Goal: Manage account settings

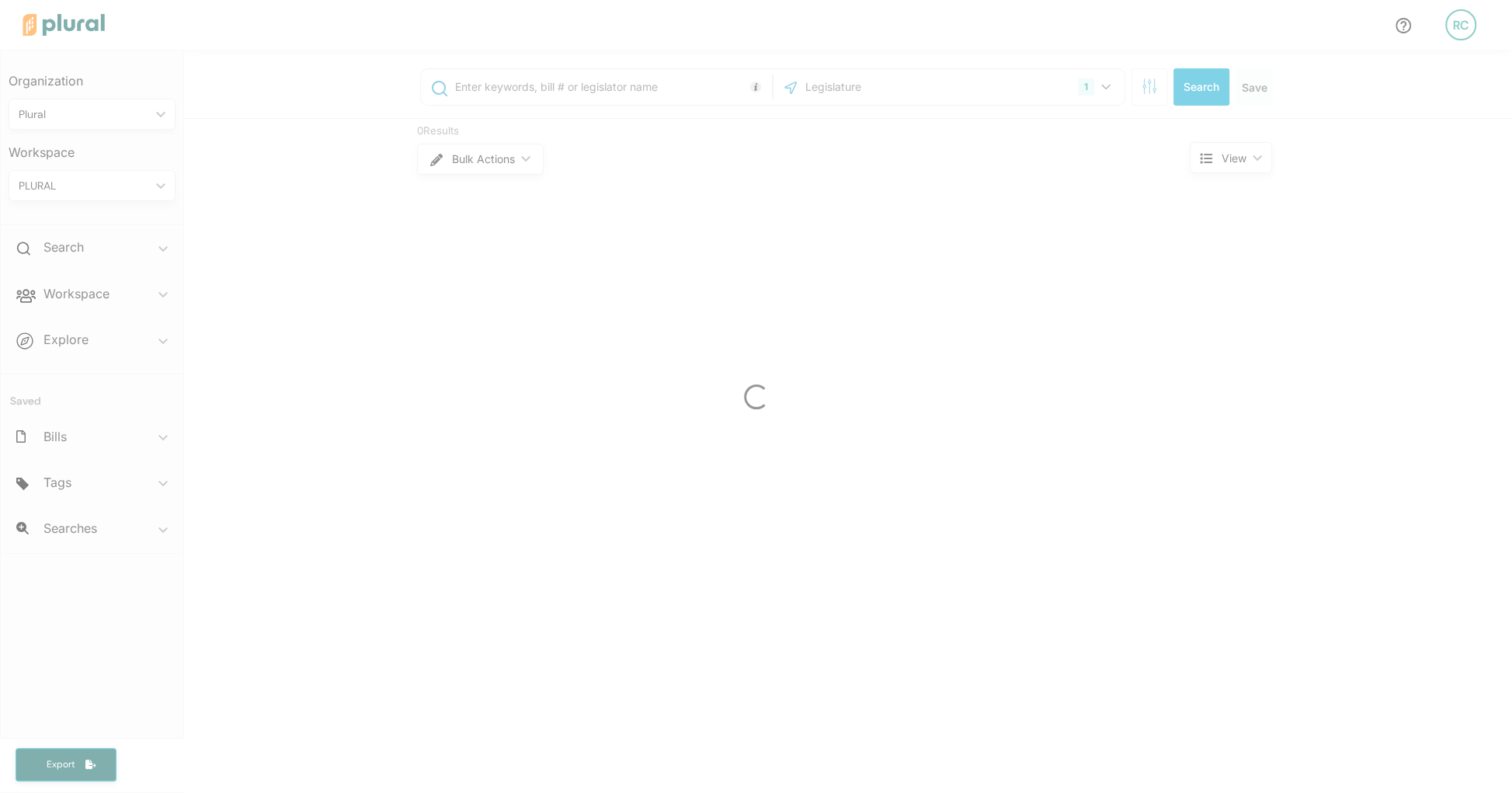
click at [1473, 29] on div at bounding box center [756, 396] width 1512 height 793
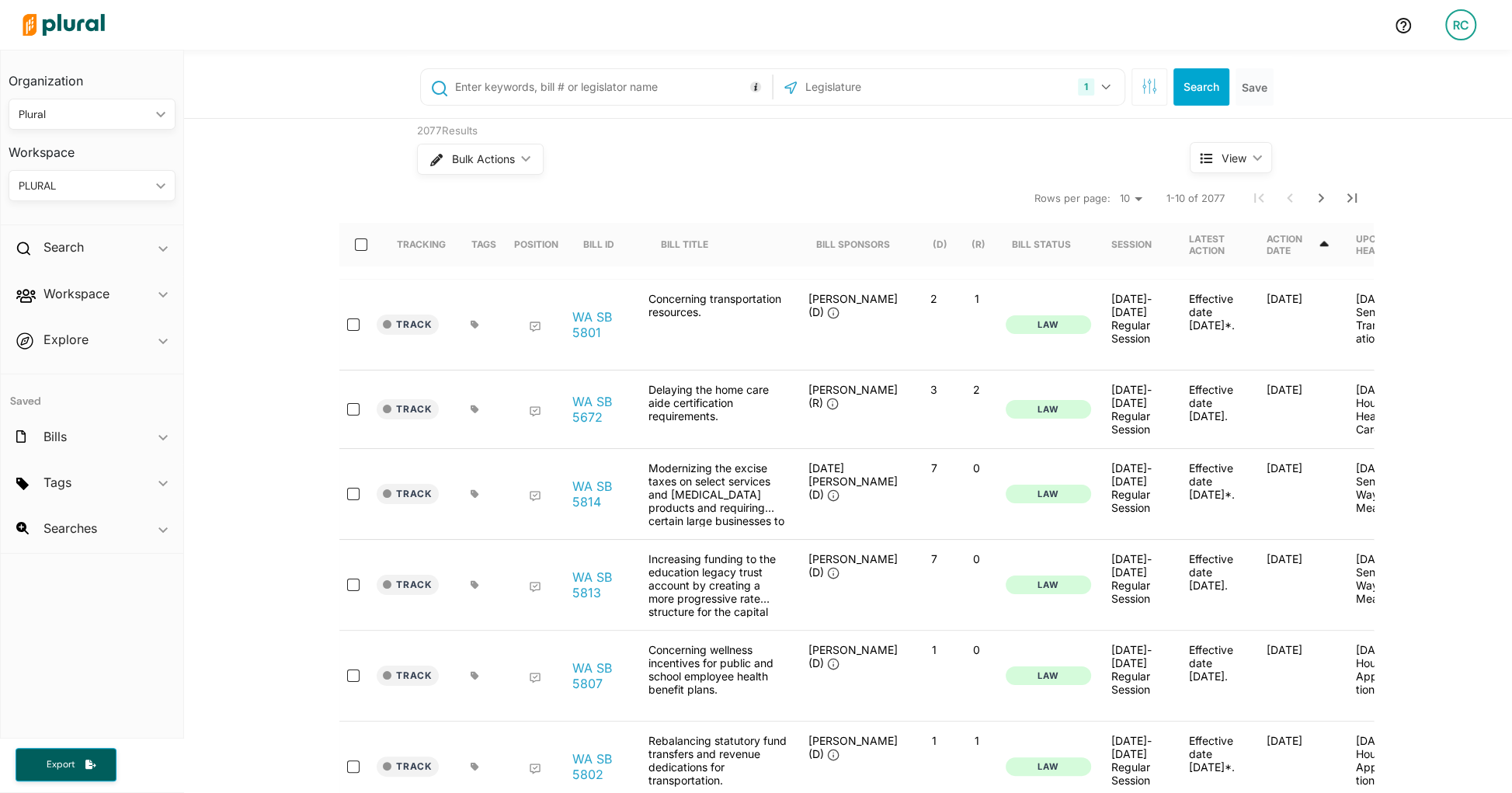
click at [1459, 29] on div "RC" at bounding box center [1461, 25] width 31 height 31
click at [1418, 137] on link "Notification Settings" at bounding box center [1419, 146] width 136 height 39
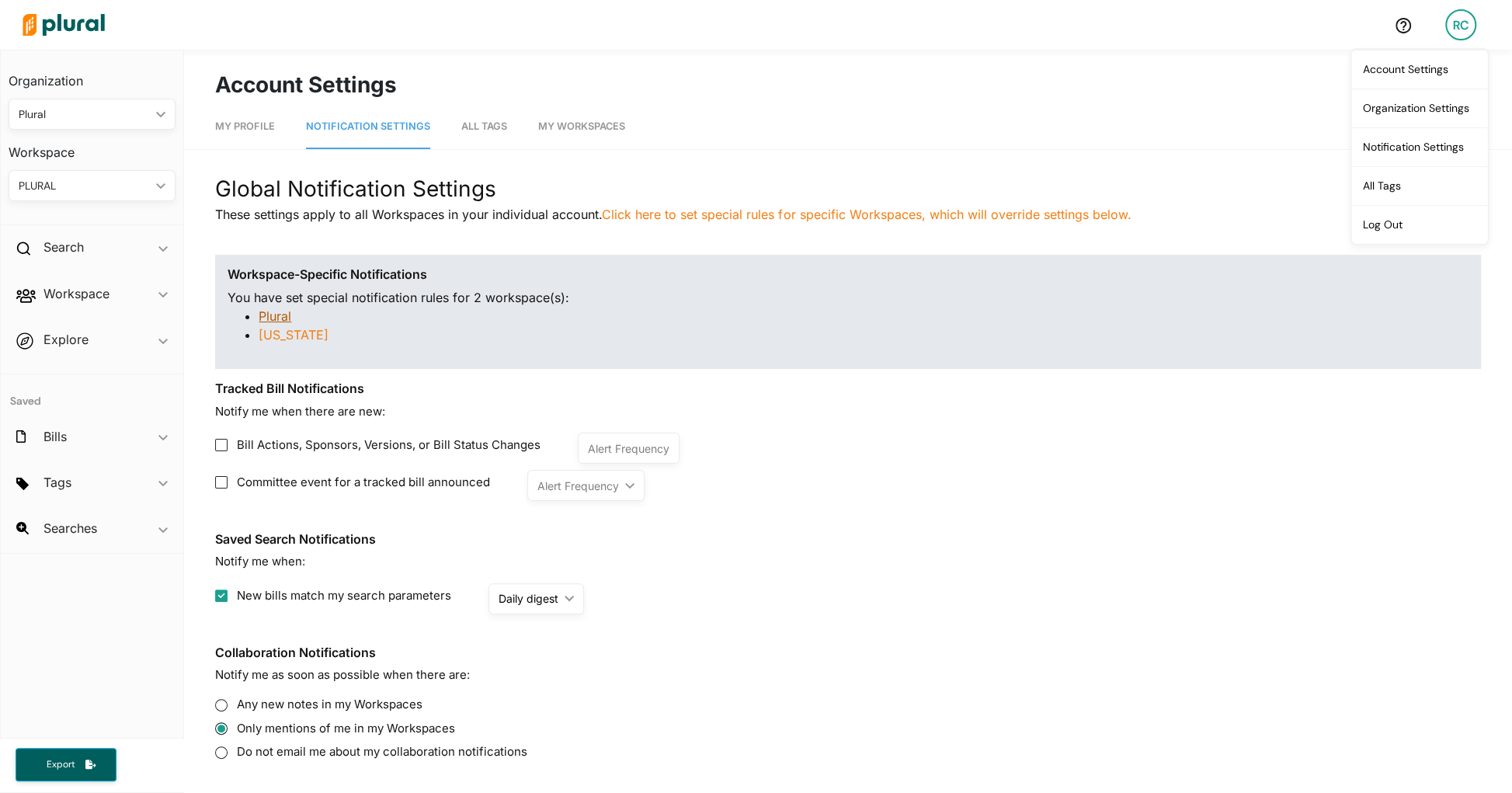
click at [283, 312] on link "Plural" at bounding box center [274, 316] width 33 height 15
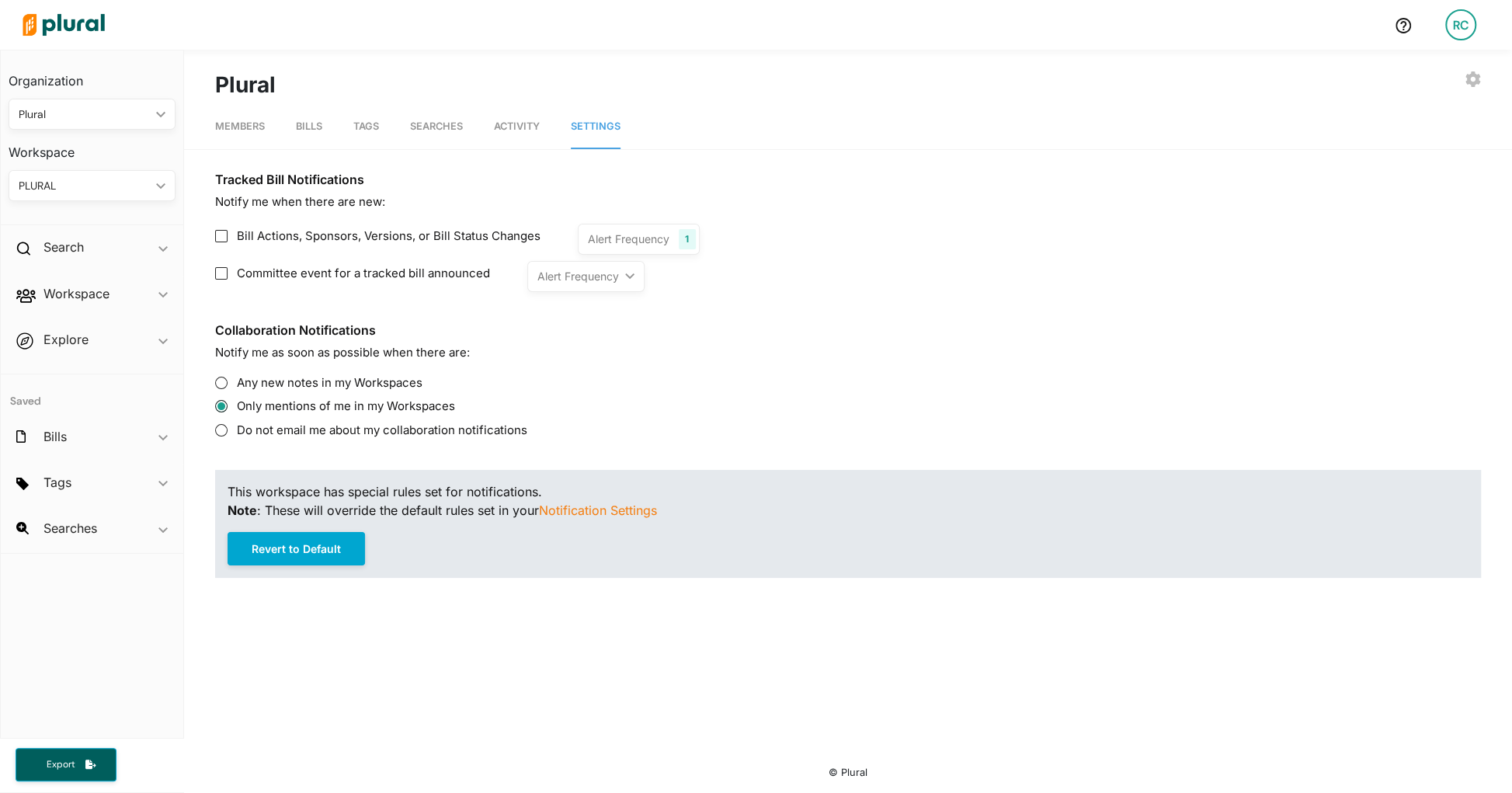
click at [1409, 26] on icon at bounding box center [1403, 25] width 15 height 15
click at [1461, 22] on div "RC" at bounding box center [1461, 25] width 31 height 31
click at [1422, 144] on link "Notification Settings" at bounding box center [1419, 146] width 136 height 39
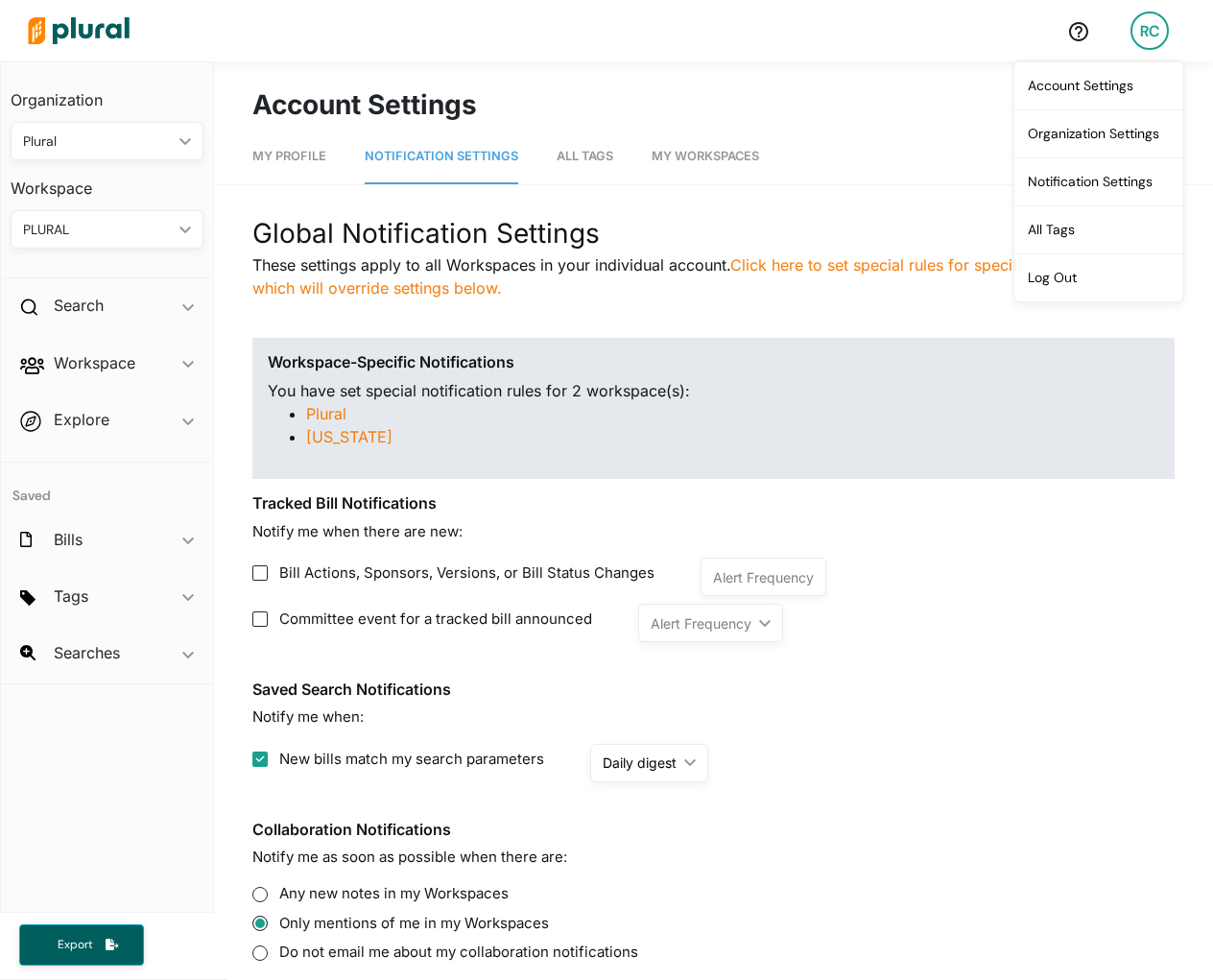
click at [1014, 526] on p "Notify me when there are new:" at bounding box center [712, 531] width 922 height 22
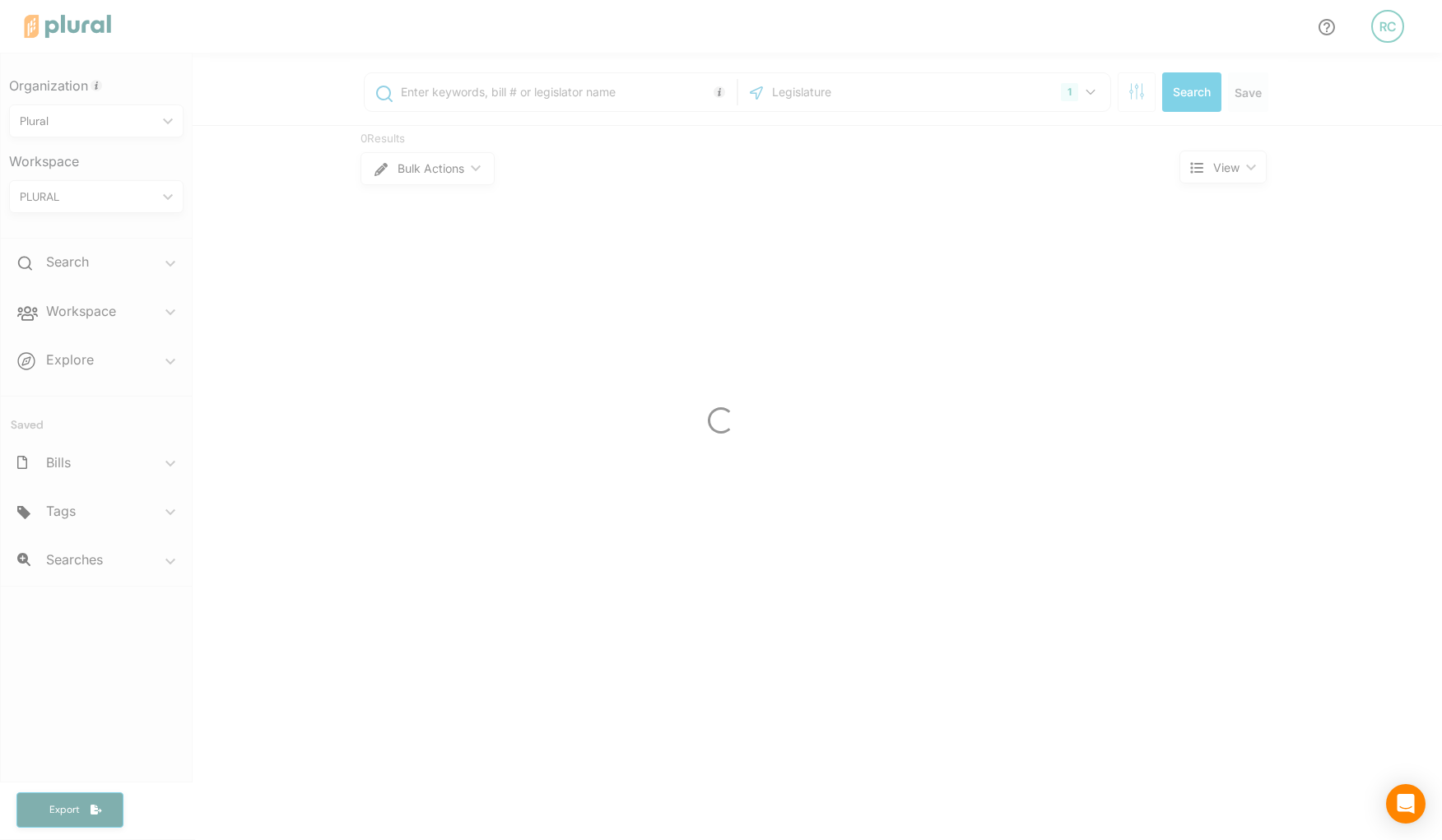
click at [1384, 25] on div at bounding box center [721, 420] width 1442 height 840
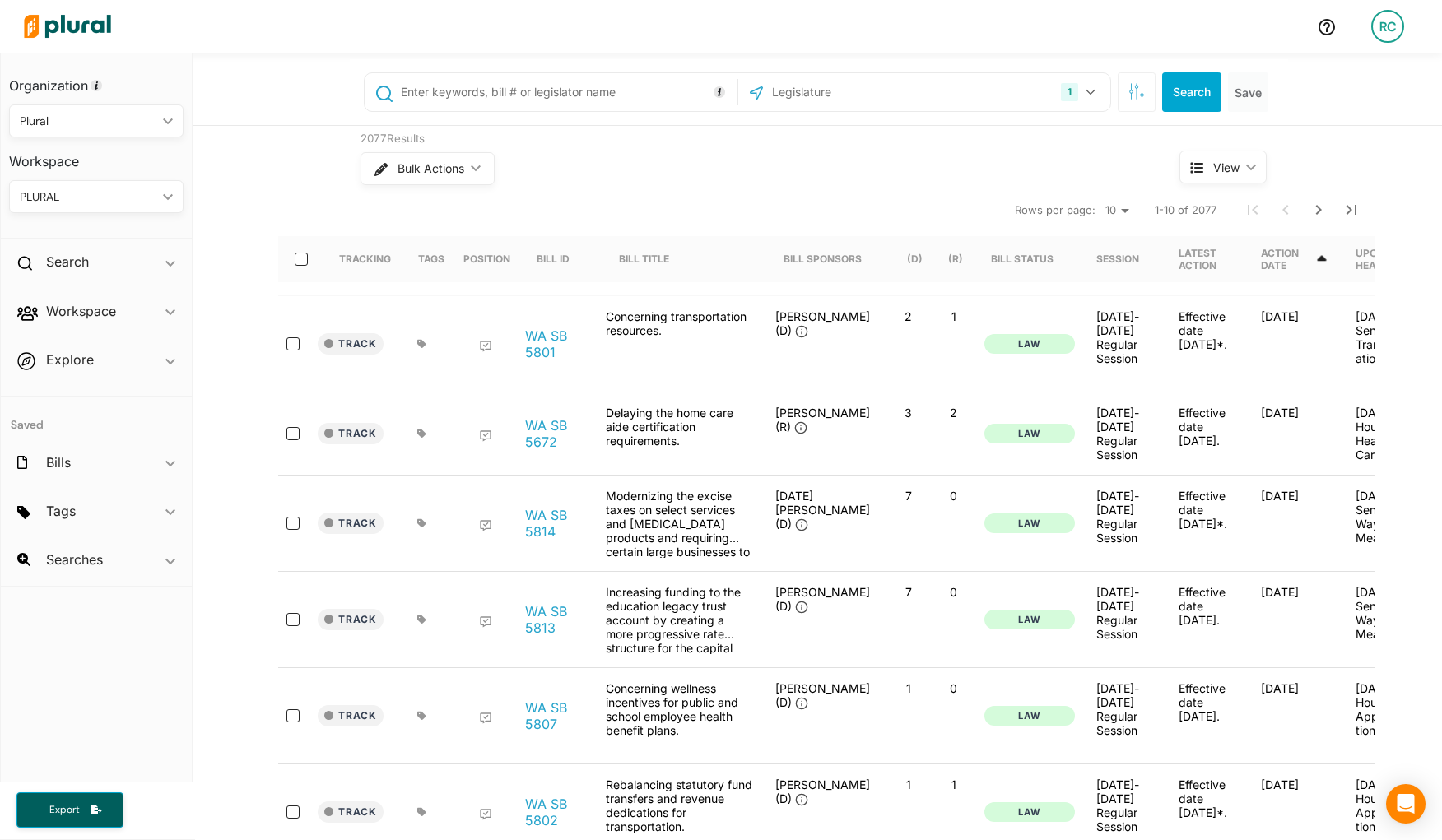
click at [1389, 41] on div "RC" at bounding box center [1387, 26] width 33 height 33
click at [1338, 224] on link "Log Out" at bounding box center [1344, 237] width 144 height 41
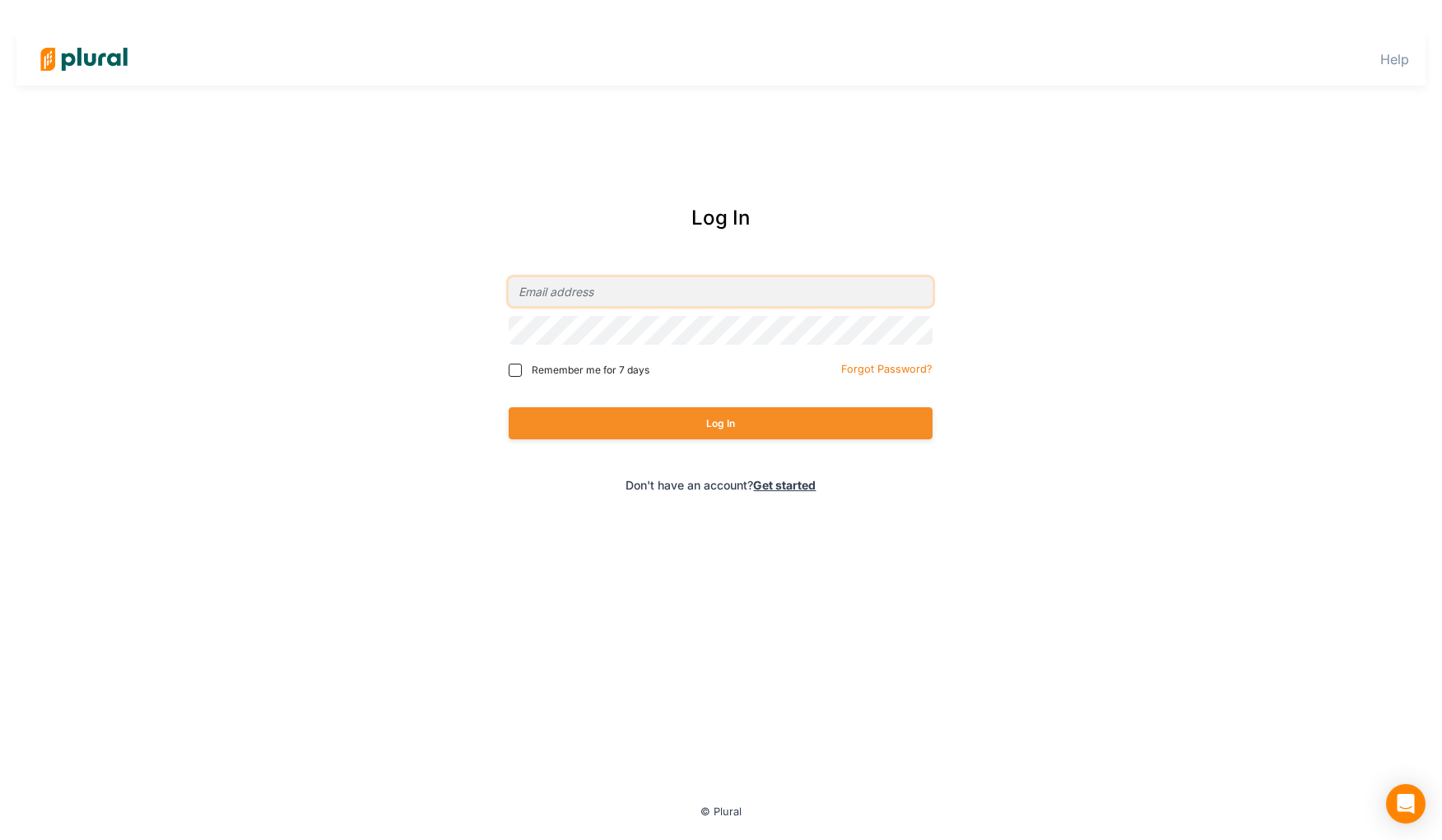
type input "ruby+plurallabs@pluralpolicy.com"
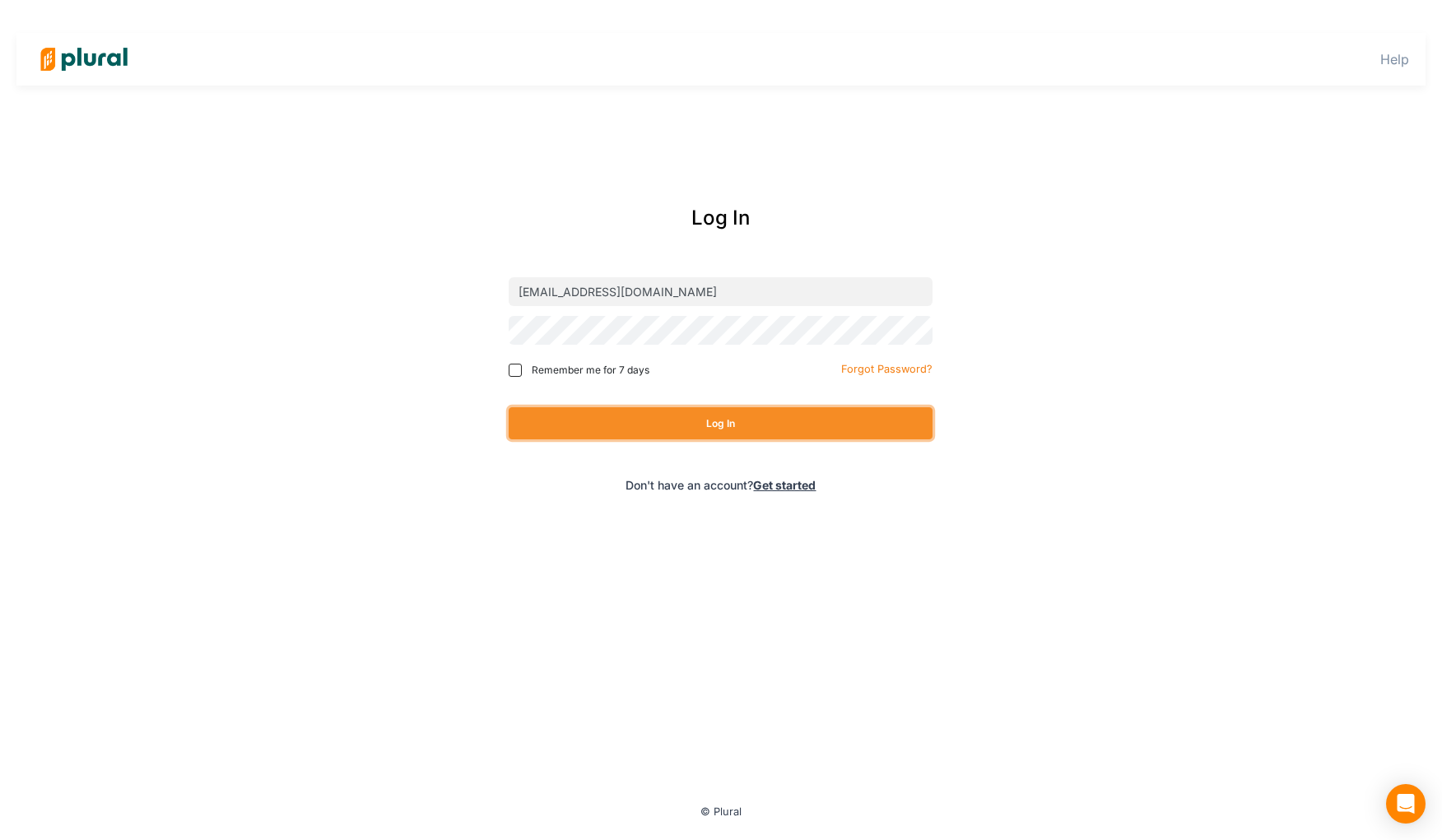
click at [718, 416] on button "Log In" at bounding box center [720, 423] width 424 height 32
